Goal: Task Accomplishment & Management: Contribute content

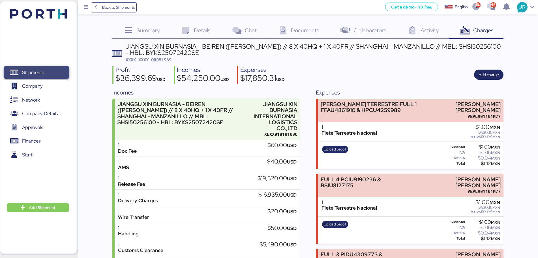
click at [44, 71] on span "Shipments" at bounding box center [33, 72] width 22 height 8
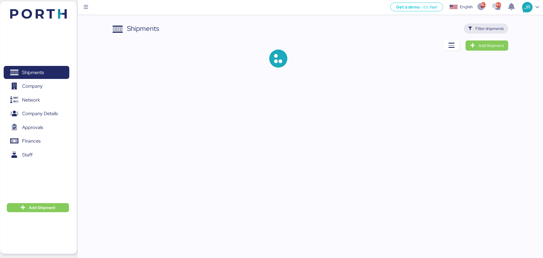
click at [489, 27] on span "Filter shipments" at bounding box center [490, 28] width 28 height 7
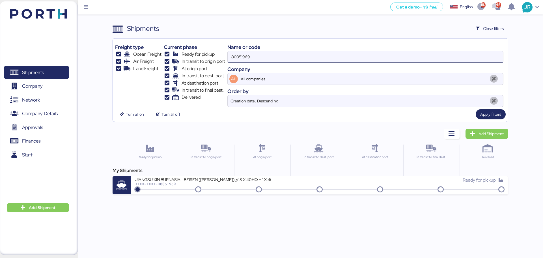
drag, startPoint x: 257, startPoint y: 56, endPoint x: 173, endPoint y: 57, distance: 83.7
click at [174, 57] on div "Freight type Ocean Freight Air Freight Land Freight Current phase Ready for pic…" at bounding box center [310, 74] width 390 height 66
paste input "847"
type input "O0051847"
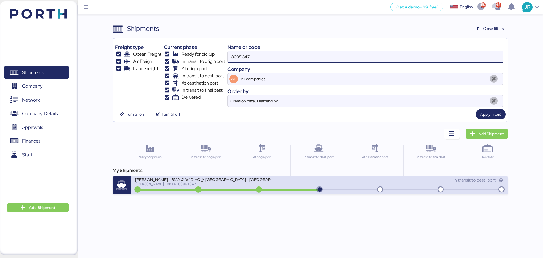
click at [164, 186] on div "[PERSON_NAME]-BMAA-O0051847" at bounding box center [203, 184] width 136 height 4
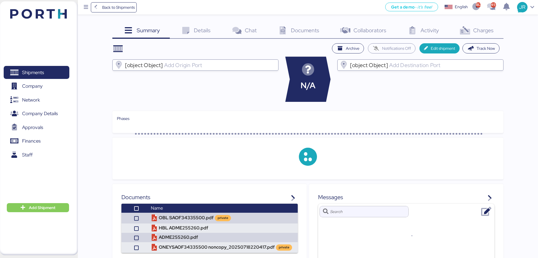
click at [486, 32] on span "Charges" at bounding box center [483, 30] width 20 height 7
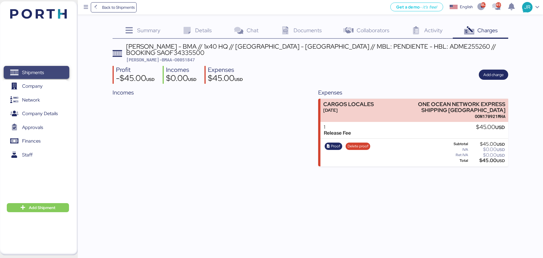
click at [37, 73] on span "Shipments" at bounding box center [33, 72] width 22 height 8
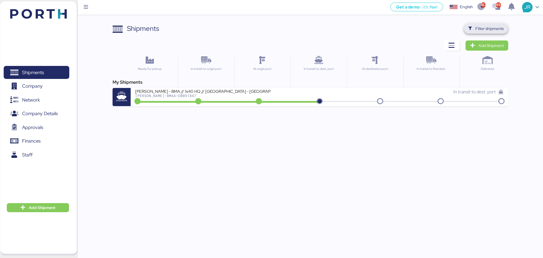
click at [499, 28] on span "Filter shipments" at bounding box center [490, 28] width 28 height 7
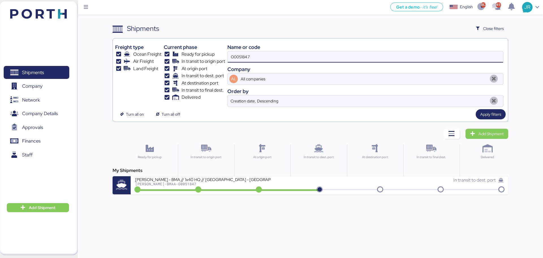
drag, startPoint x: 259, startPoint y: 56, endPoint x: 143, endPoint y: 59, distance: 116.0
click at [144, 59] on div "Freight type Ocean Freight Air Freight Land Freight Current phase Ready for pic…" at bounding box center [310, 74] width 390 height 66
paste input "8"
type input "O0051848"
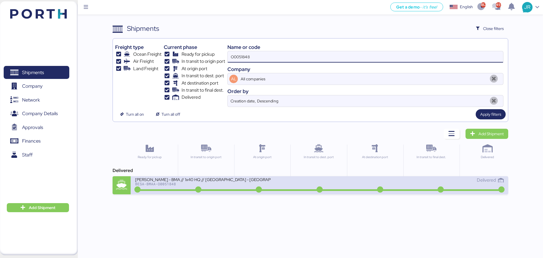
click at [156, 183] on div "BESA-BMAA-O0051848" at bounding box center [203, 184] width 136 height 4
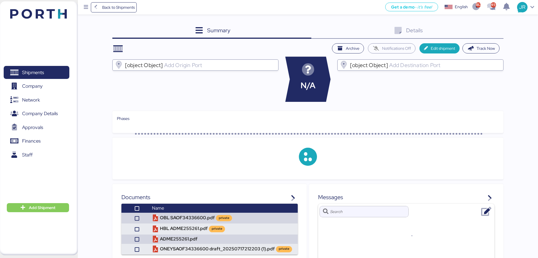
click at [482, 31] on div "Details 0" at bounding box center [407, 30] width 192 height 15
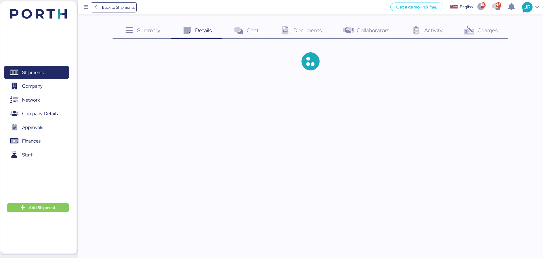
click at [482, 31] on span "Charges" at bounding box center [488, 30] width 20 height 7
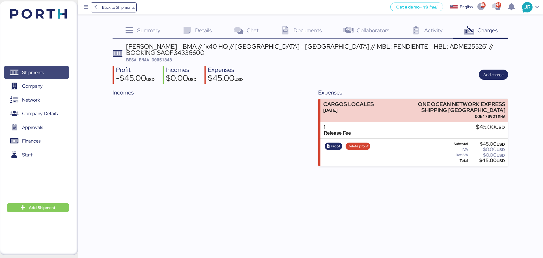
click at [34, 70] on span "Shipments" at bounding box center [33, 72] width 22 height 8
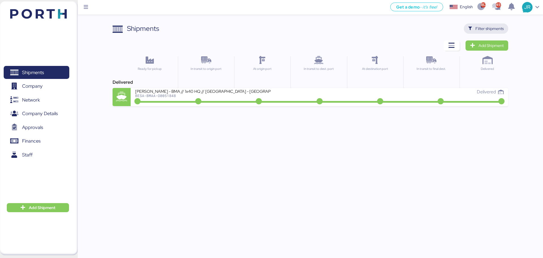
click at [489, 27] on span "Filter shipments" at bounding box center [490, 28] width 28 height 7
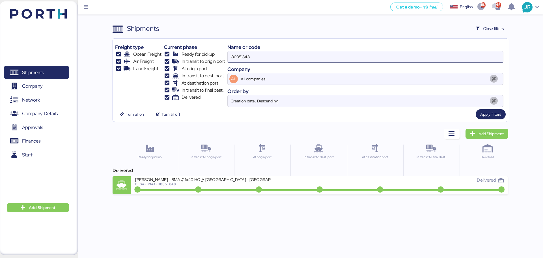
drag, startPoint x: 245, startPoint y: 63, endPoint x: 188, endPoint y: 63, distance: 57.4
click at [188, 63] on div "Freight type Ocean Freight Air Freight Land Freight Current phase Ready for pic…" at bounding box center [310, 74] width 390 height 66
paste input "ADME255497"
type input "ADME255497"
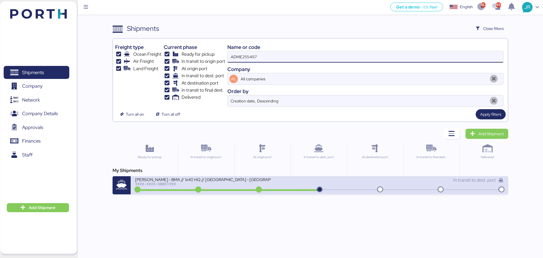
click at [166, 184] on div "XXXX-XXXX-O0051959" at bounding box center [203, 184] width 136 height 4
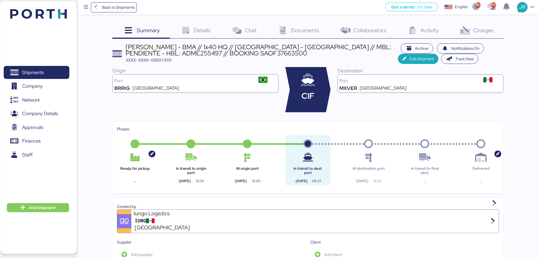
click at [469, 32] on icon at bounding box center [465, 31] width 12 height 8
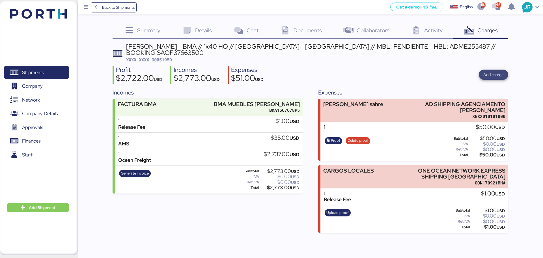
click at [484, 71] on span "Add charge" at bounding box center [493, 74] width 20 height 7
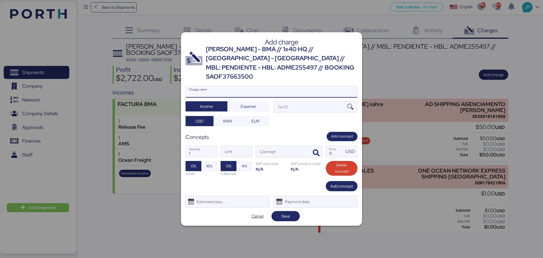
click at [204, 87] on input "Charge name" at bounding box center [271, 91] width 171 height 11
click at [253, 213] on span "Cancel" at bounding box center [257, 216] width 12 height 7
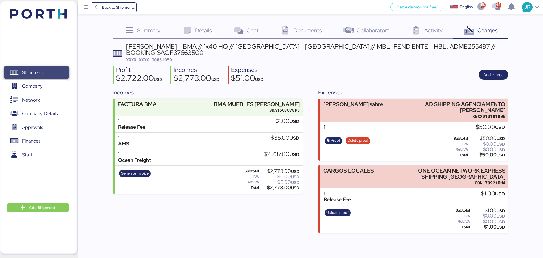
click at [47, 70] on span "Shipments" at bounding box center [36, 72] width 61 height 8
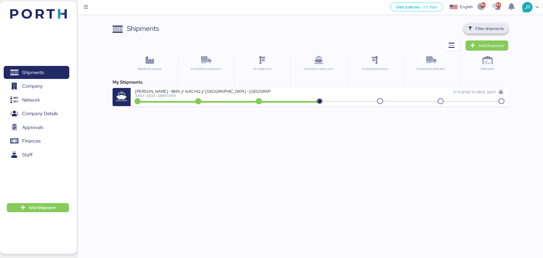
click at [478, 27] on span "Filter shipments" at bounding box center [490, 28] width 28 height 7
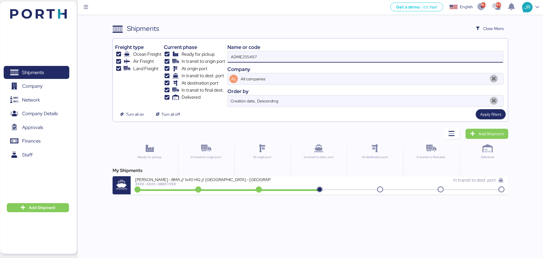
drag, startPoint x: 270, startPoint y: 60, endPoint x: 148, endPoint y: 62, distance: 122.2
click at [149, 62] on div "Freight type Ocean Freight Air Freight Land Freight Current phase Ready for pic…" at bounding box center [310, 74] width 390 height 66
paste input "O0052043"
type input "O0052043"
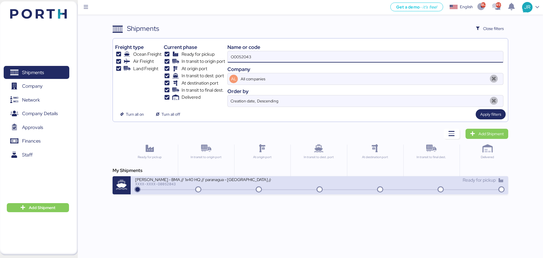
click at [169, 181] on div "[PERSON_NAME] - BMA // 1x40 HQ // paranagua - [GEOGRAPHIC_DATA] // MBL: PENDIEN…" at bounding box center [203, 179] width 136 height 5
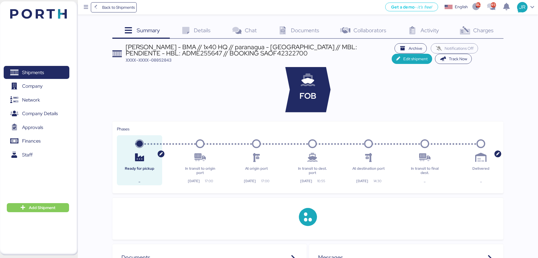
click at [216, 51] on div "[PERSON_NAME] - BMA // 1x40 HQ // paranagua - [GEOGRAPHIC_DATA] // MBL: PENDIEN…" at bounding box center [259, 50] width 266 height 13
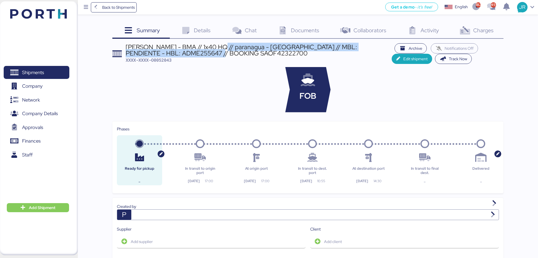
click at [216, 51] on div "[PERSON_NAME] - BMA // 1x40 HQ // paranagua - [GEOGRAPHIC_DATA] // MBL: PENDIEN…" at bounding box center [259, 50] width 266 height 13
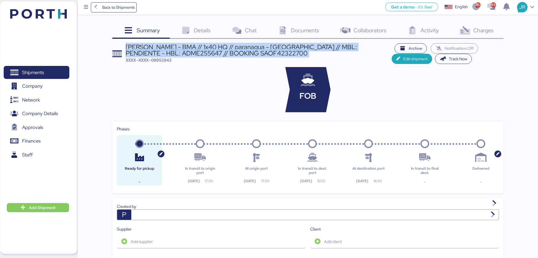
click at [216, 51] on div "[PERSON_NAME] - BMA // 1x40 HQ // paranagua - [GEOGRAPHIC_DATA] // MBL: PENDIEN…" at bounding box center [259, 50] width 266 height 13
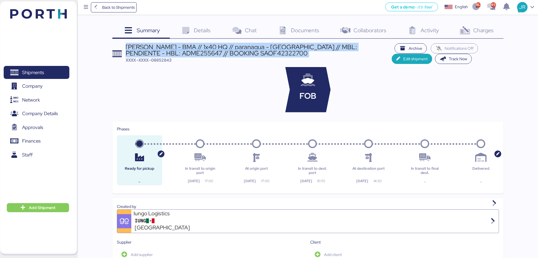
copy div "[PERSON_NAME] - BMA // 1x40 HQ // paranagua - [GEOGRAPHIC_DATA] // MBL: PENDIEN…"
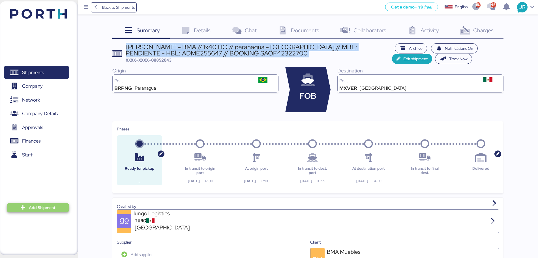
click at [39, 209] on span "Add Shipment" at bounding box center [42, 207] width 27 height 7
click at [42, 215] on div "Add Shipment Manually" at bounding box center [34, 217] width 44 height 8
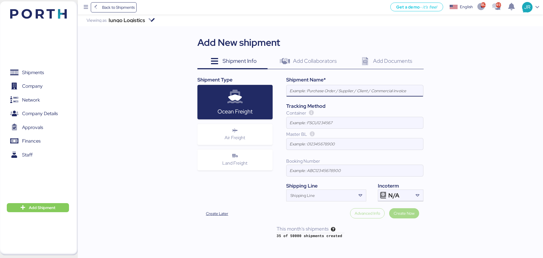
click at [306, 93] on input at bounding box center [355, 90] width 137 height 11
paste input "[PERSON_NAME] - BMA // 1x40 HQ // [GEOGRAPHIC_DATA] - [GEOGRAPHIC_DATA] // MBL:…"
type input "[PERSON_NAME] - BMA // 1x40 HQ // [GEOGRAPHIC_DATA] - [GEOGRAPHIC_DATA] // MBL:…"
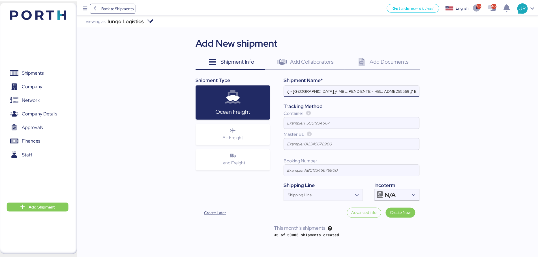
scroll to position [0, 0]
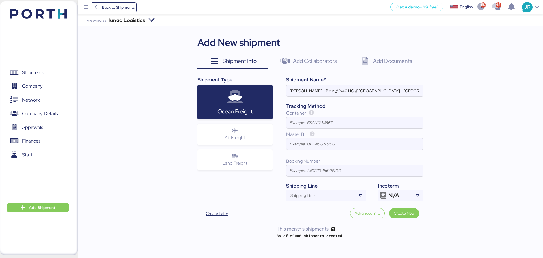
click at [301, 168] on input at bounding box center [355, 170] width 137 height 11
paste input "SAOF42322700"
type input "SAOF42322700"
click at [314, 192] on div "Shipping Line" at bounding box center [321, 195] width 69 height 11
type input "ONE"
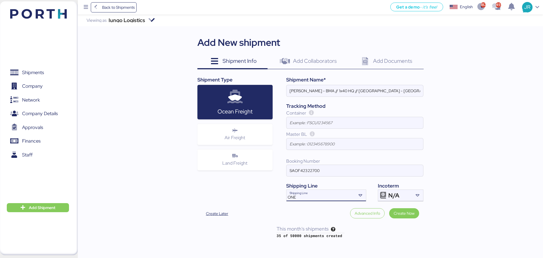
click at [317, 193] on div "ONE Shipping Line" at bounding box center [321, 195] width 69 height 11
click at [288, 205] on div "ONE [PERSON_NAME]" at bounding box center [326, 206] width 79 height 11
click at [111, 7] on span "Back to Shipments" at bounding box center [118, 7] width 33 height 7
